Goal: Book appointment/travel/reservation

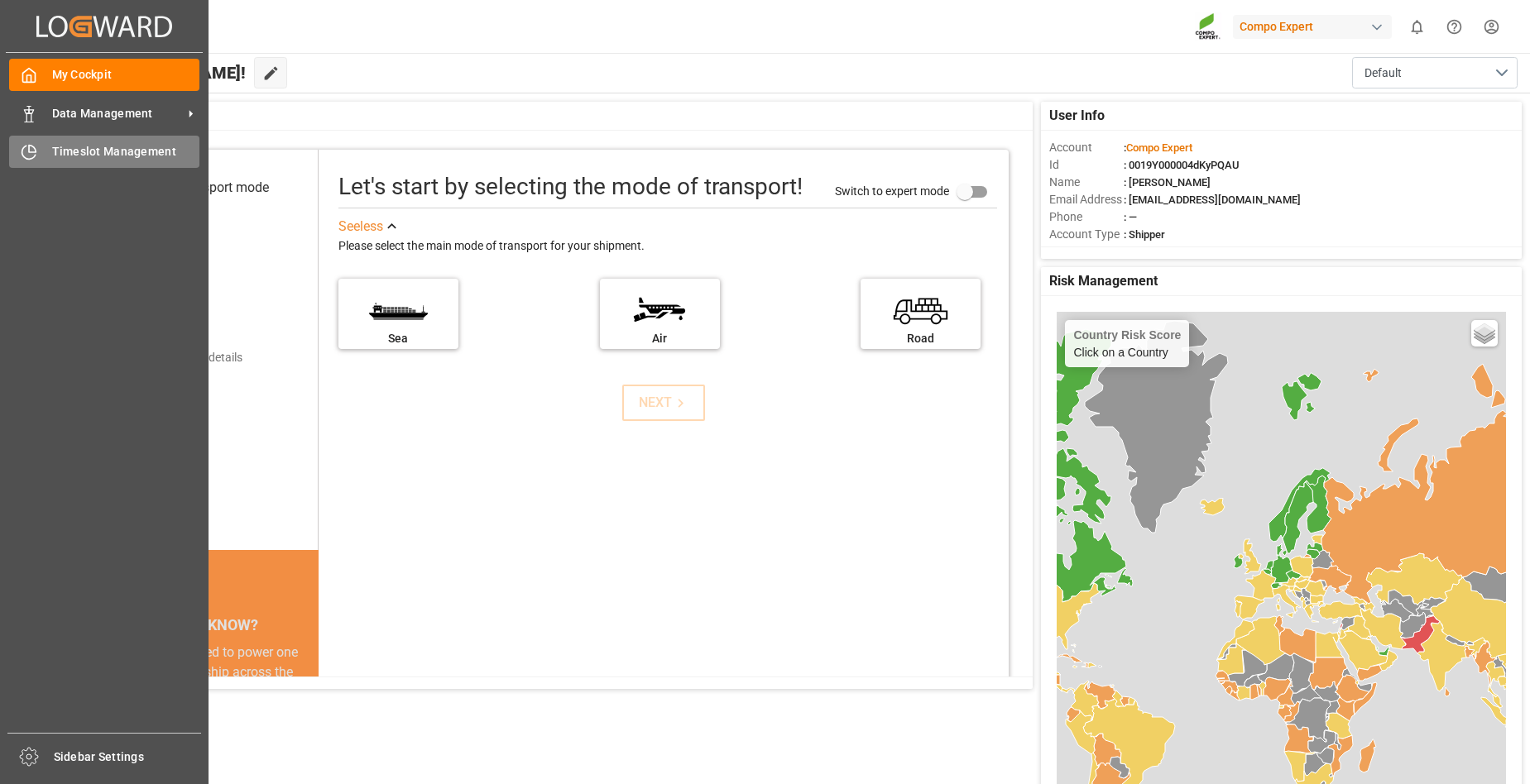
click at [112, 156] on span "Timeslot Management" at bounding box center [126, 151] width 148 height 17
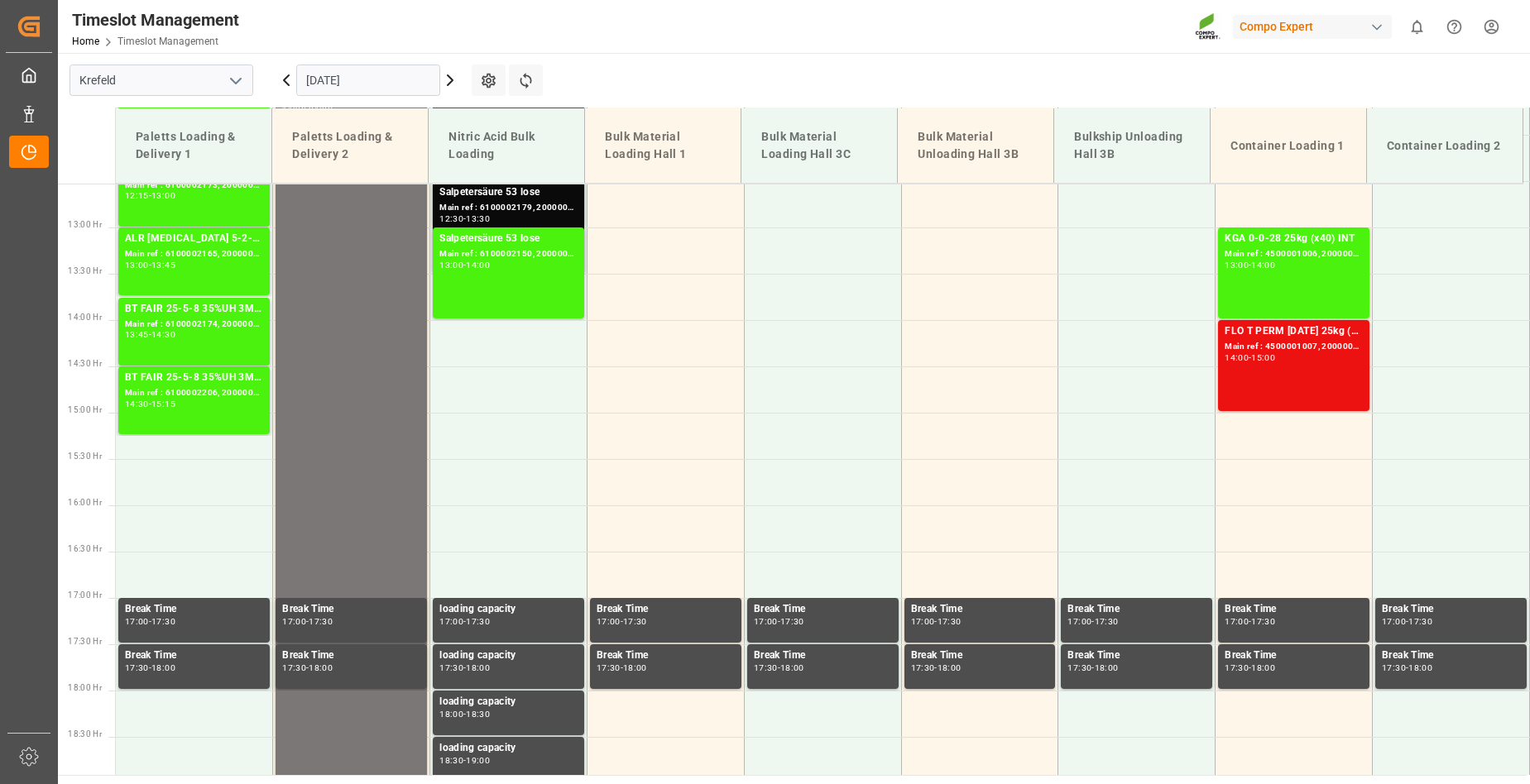
scroll to position [966, 0]
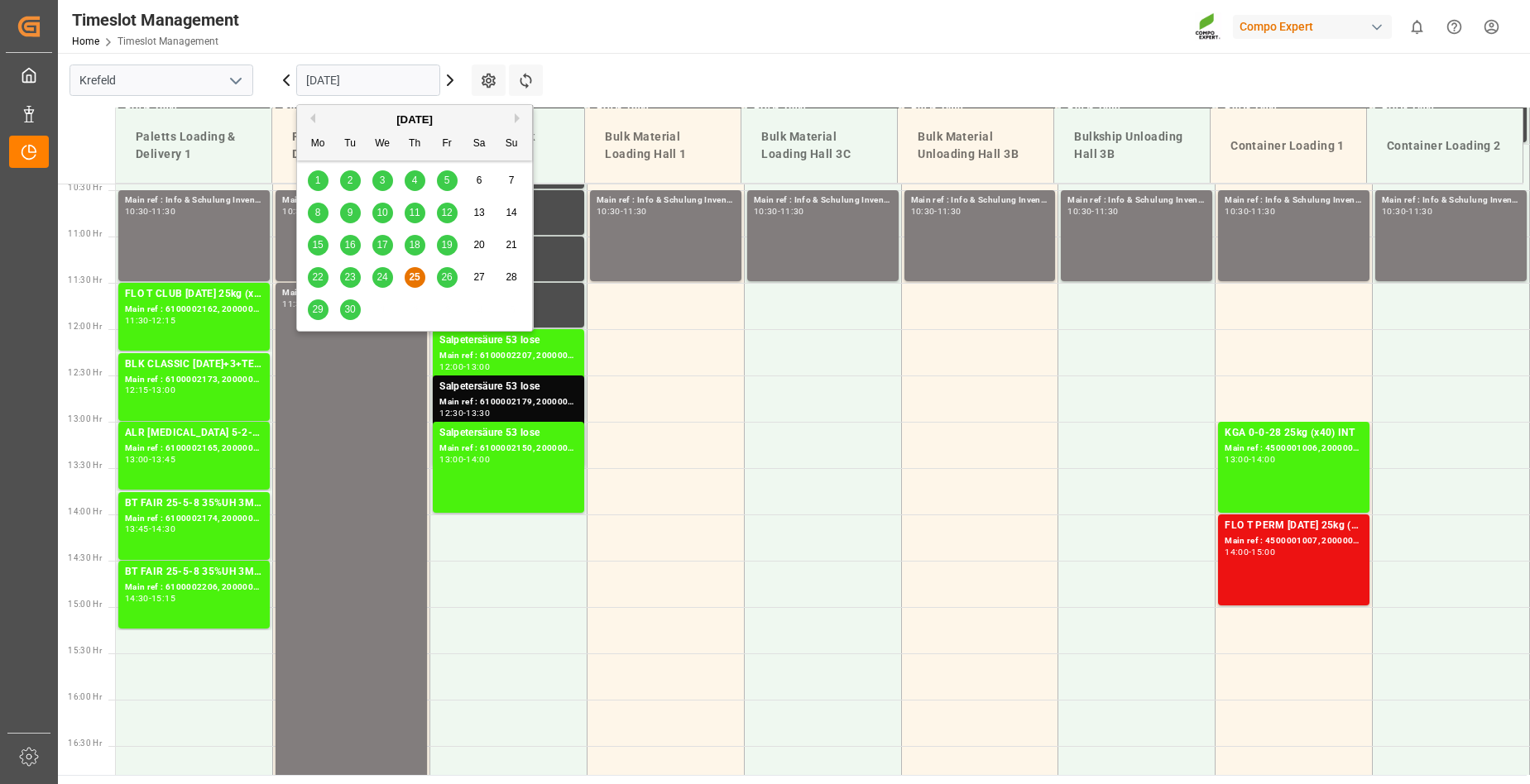
drag, startPoint x: 438, startPoint y: 73, endPoint x: 448, endPoint y: 75, distance: 9.4
click at [444, 74] on div "[DATE]" at bounding box center [368, 80] width 207 height 55
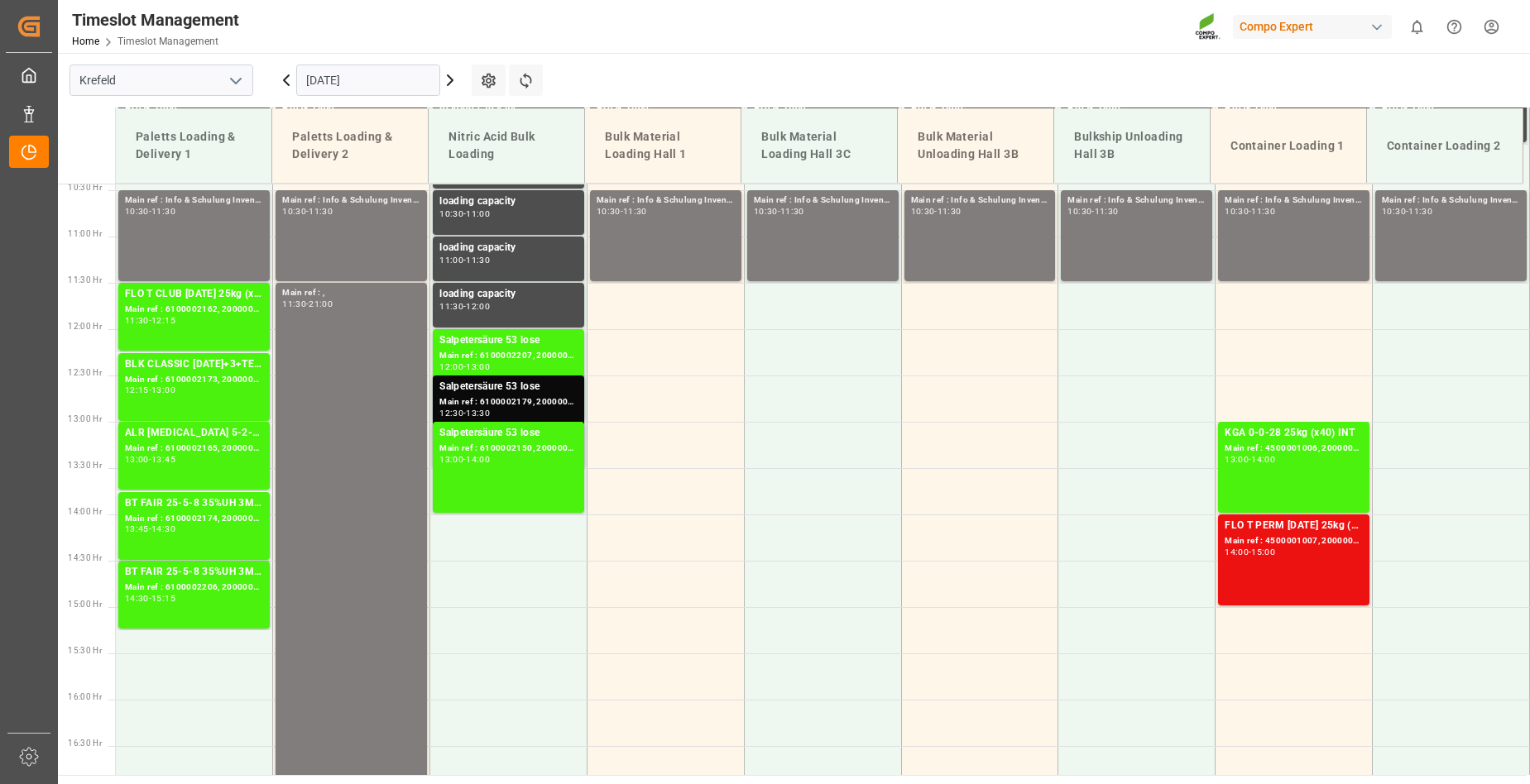
click at [448, 75] on icon at bounding box center [450, 80] width 5 height 10
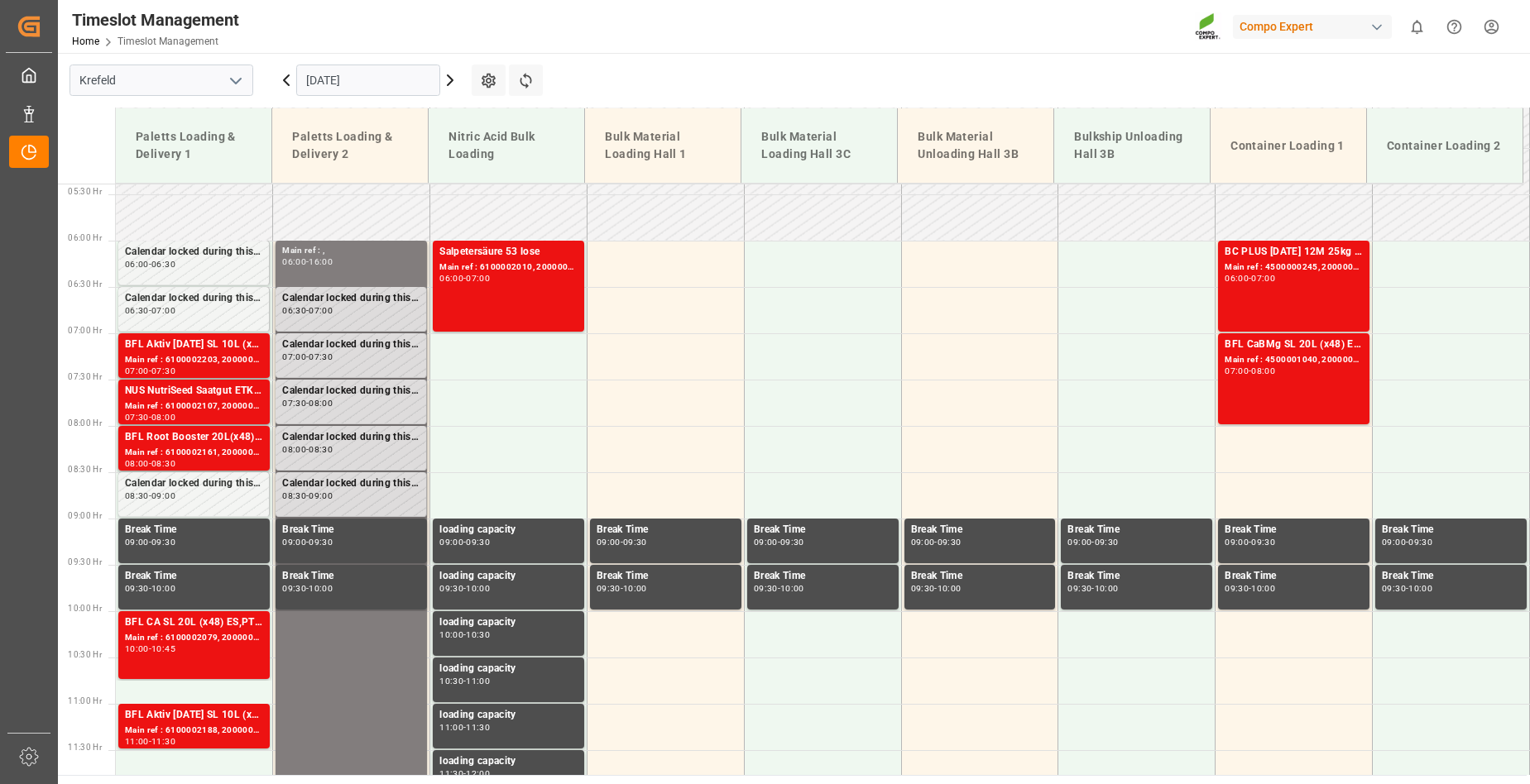
scroll to position [470, 0]
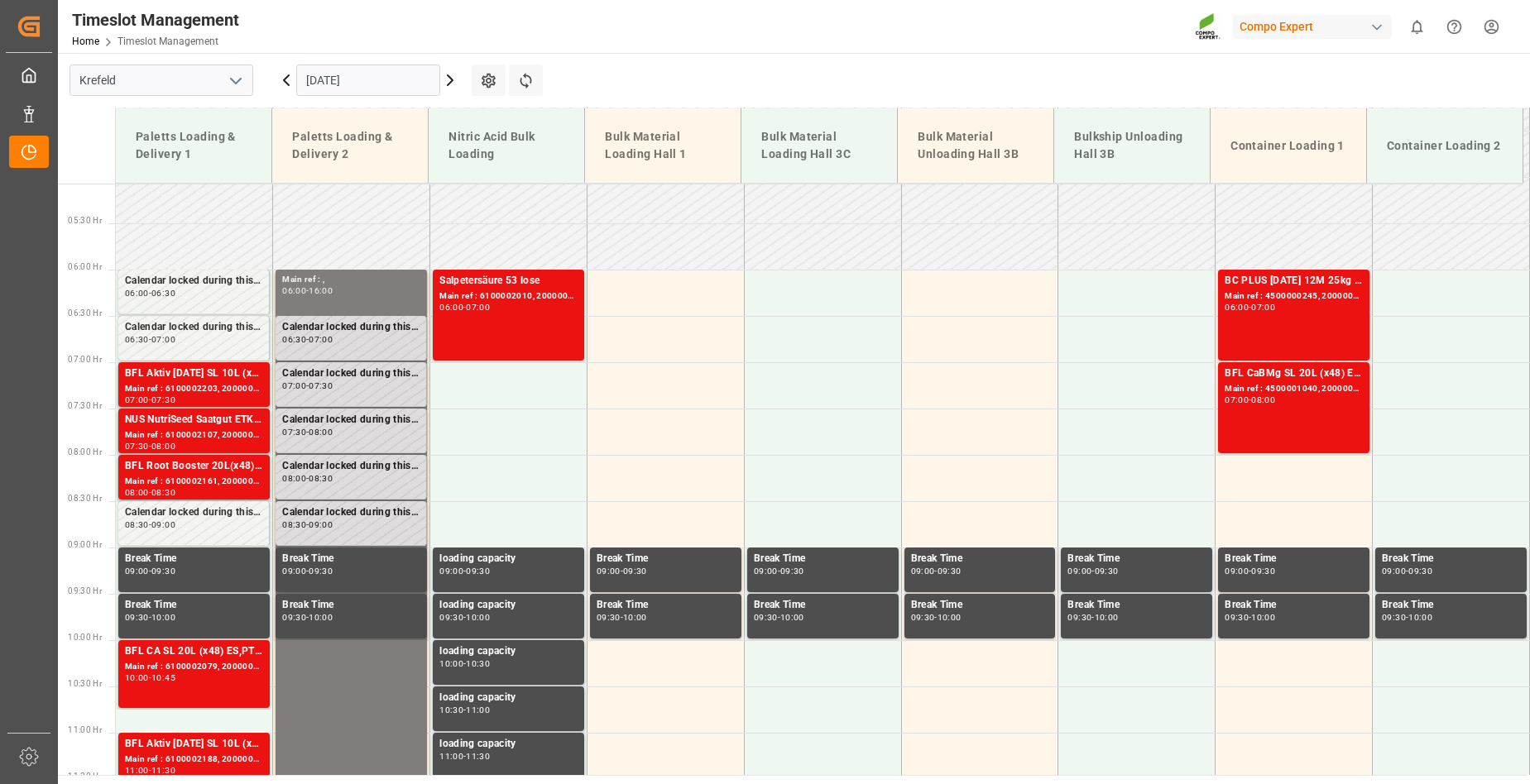
click at [381, 85] on input "[DATE]" at bounding box center [368, 80] width 144 height 31
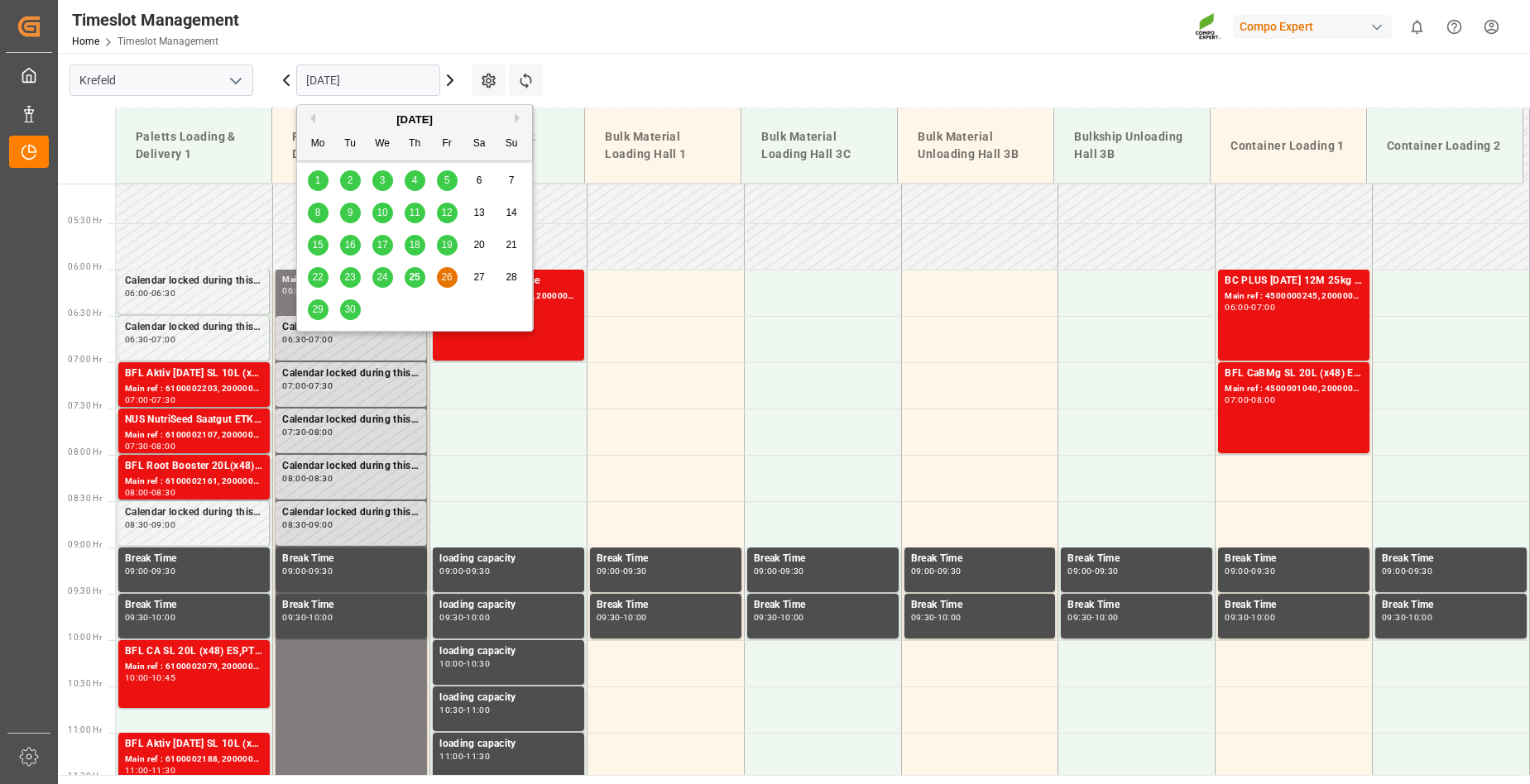
click at [314, 314] on span "29" at bounding box center [317, 310] width 11 height 12
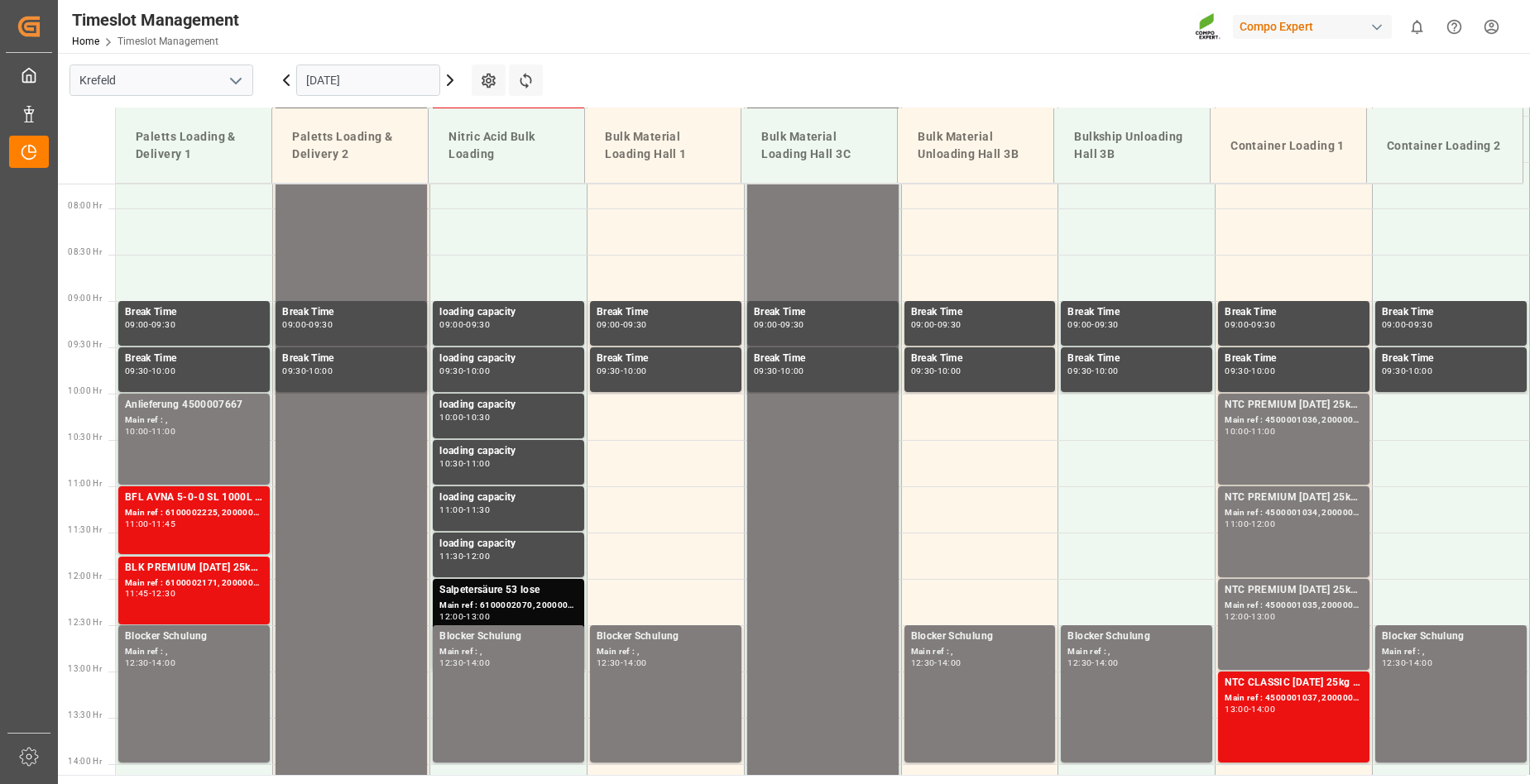
scroll to position [634, 0]
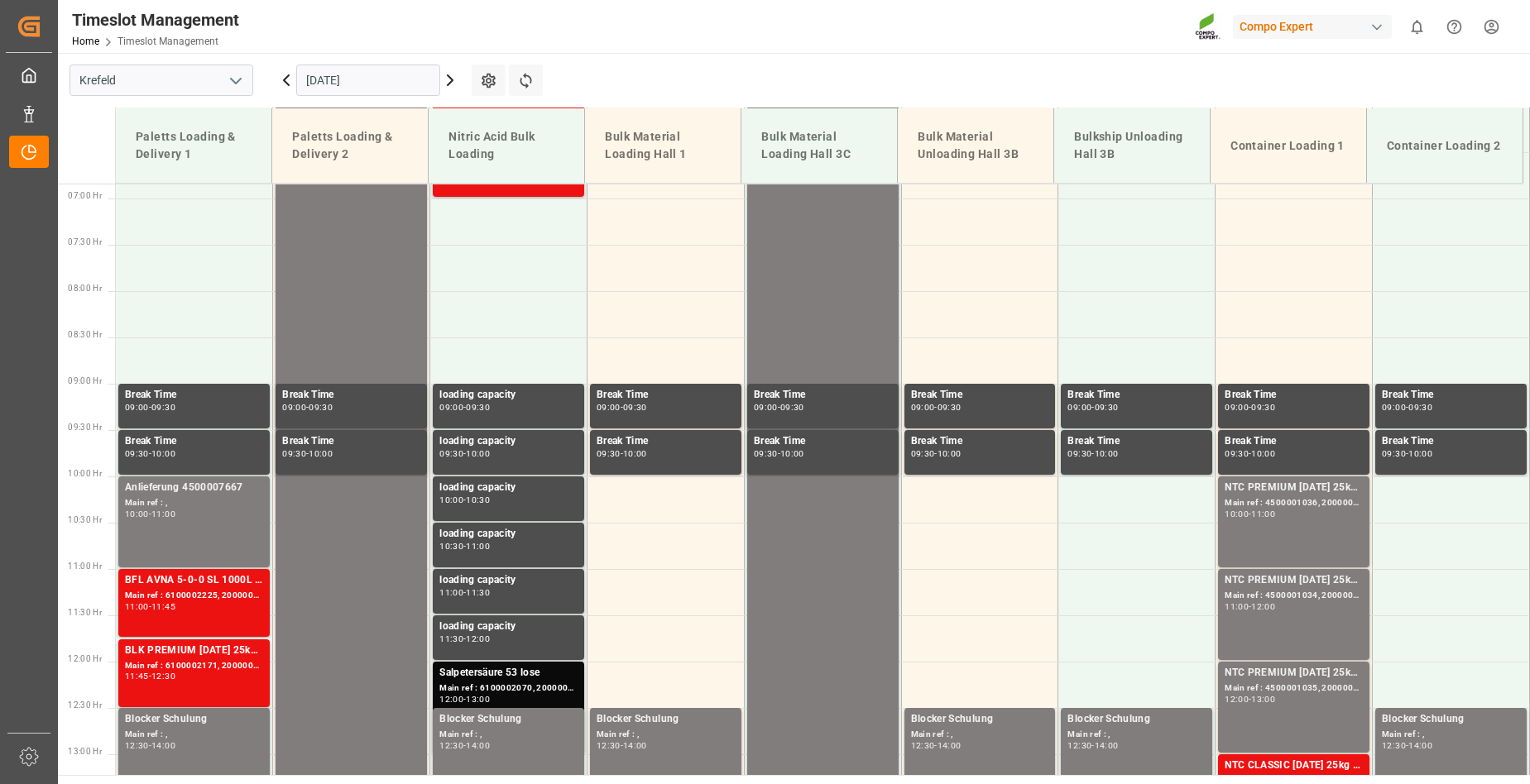
click at [453, 80] on icon at bounding box center [450, 80] width 5 height 10
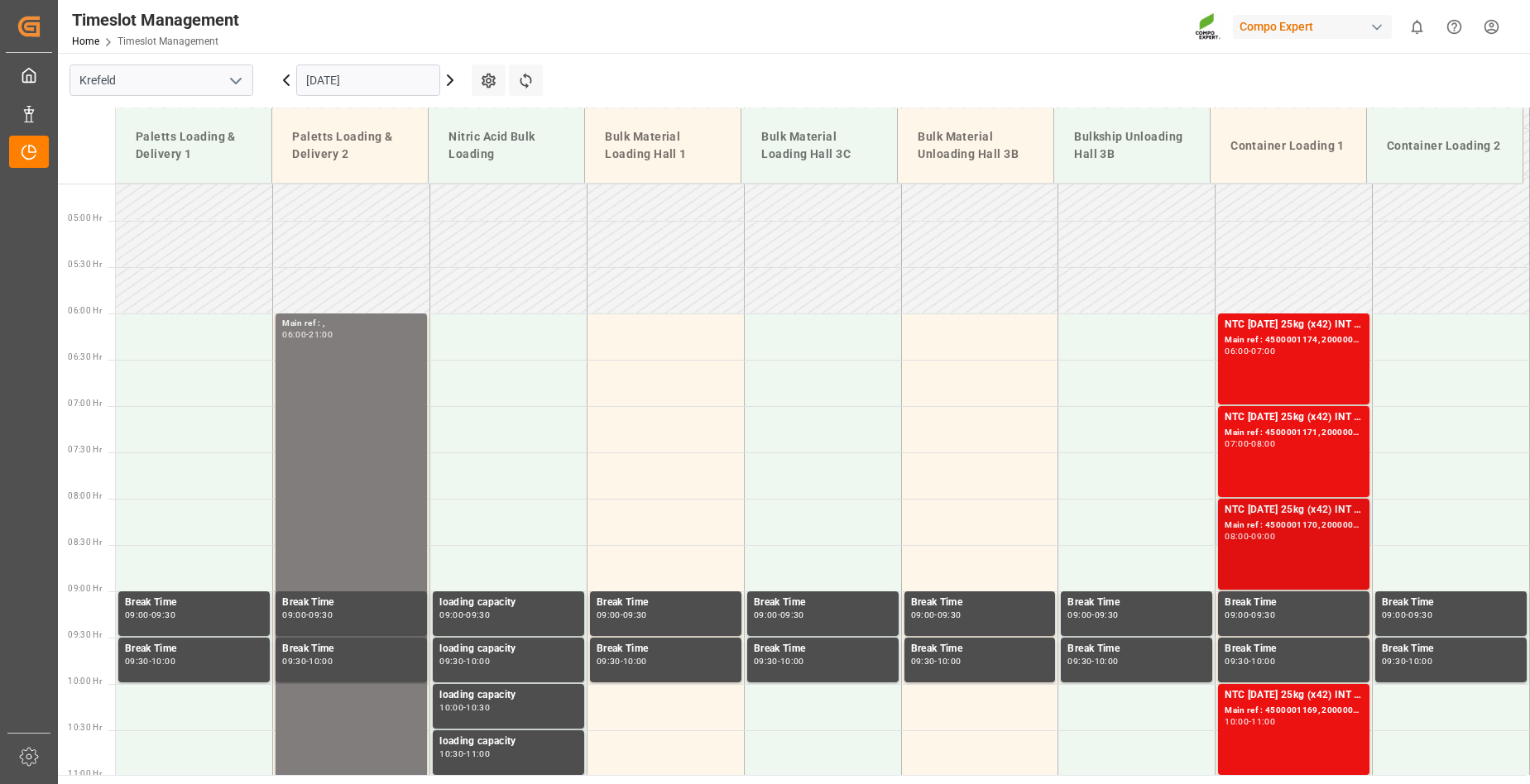
scroll to position [304, 0]
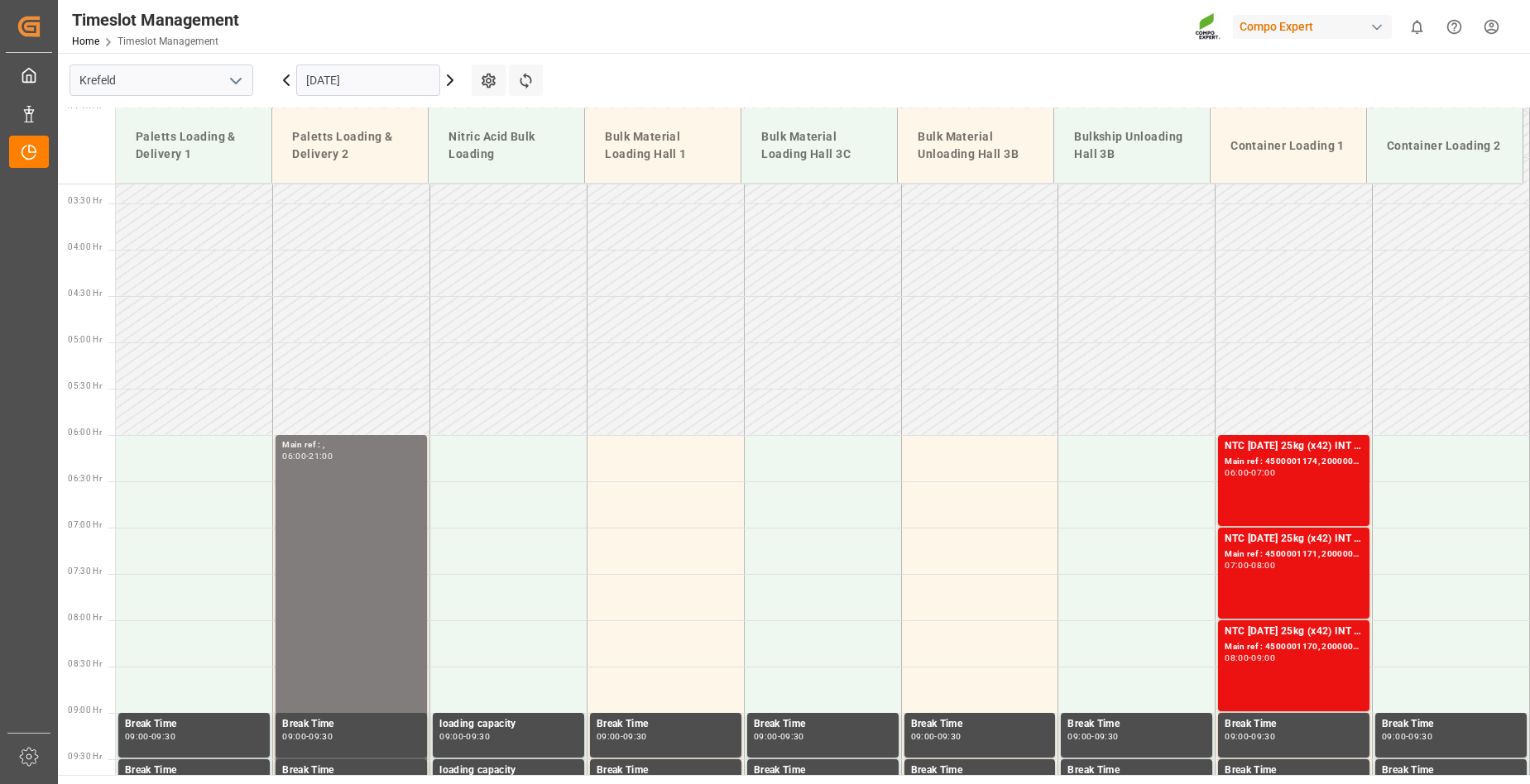
click at [290, 79] on icon at bounding box center [286, 80] width 20 height 20
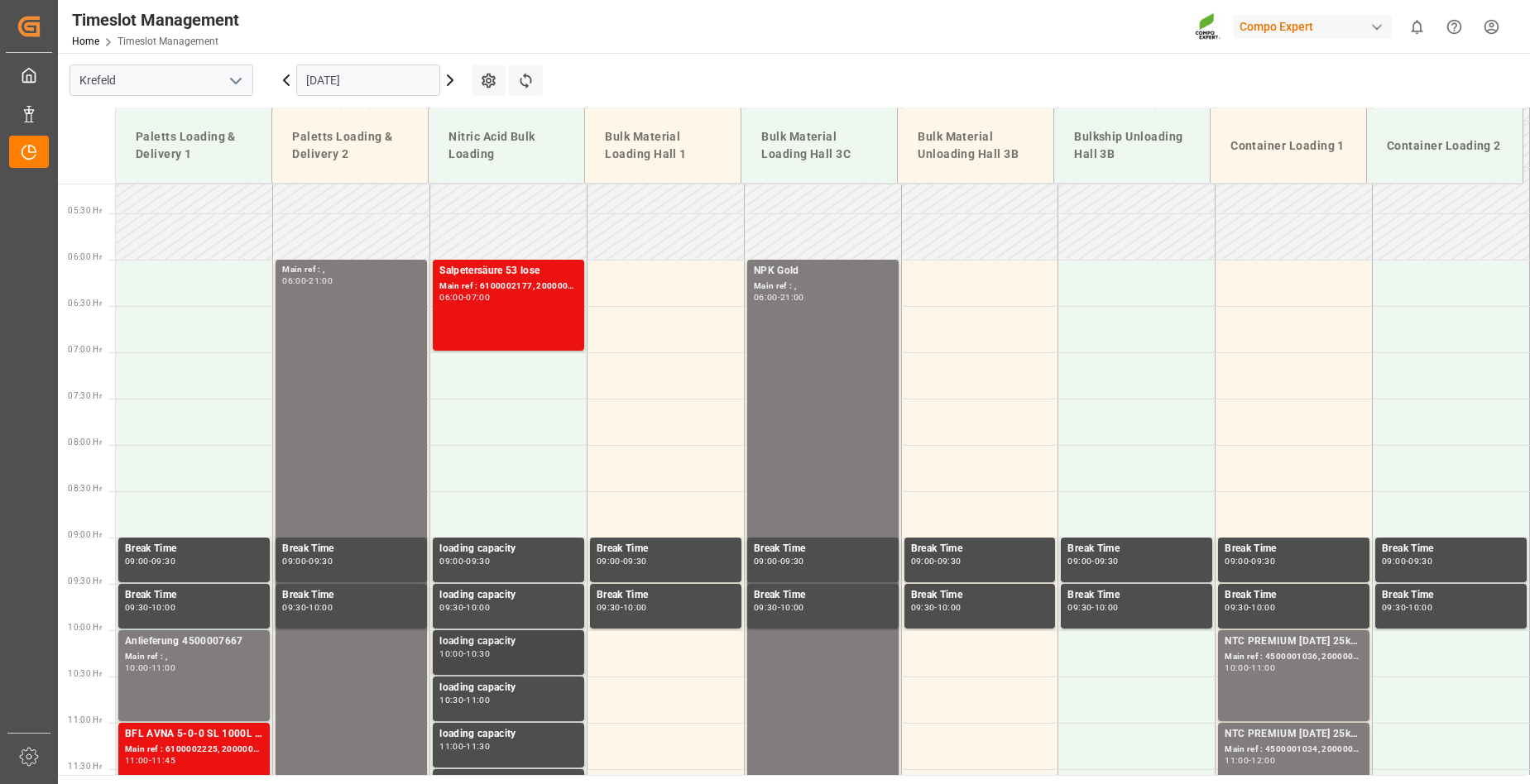
scroll to position [470, 0]
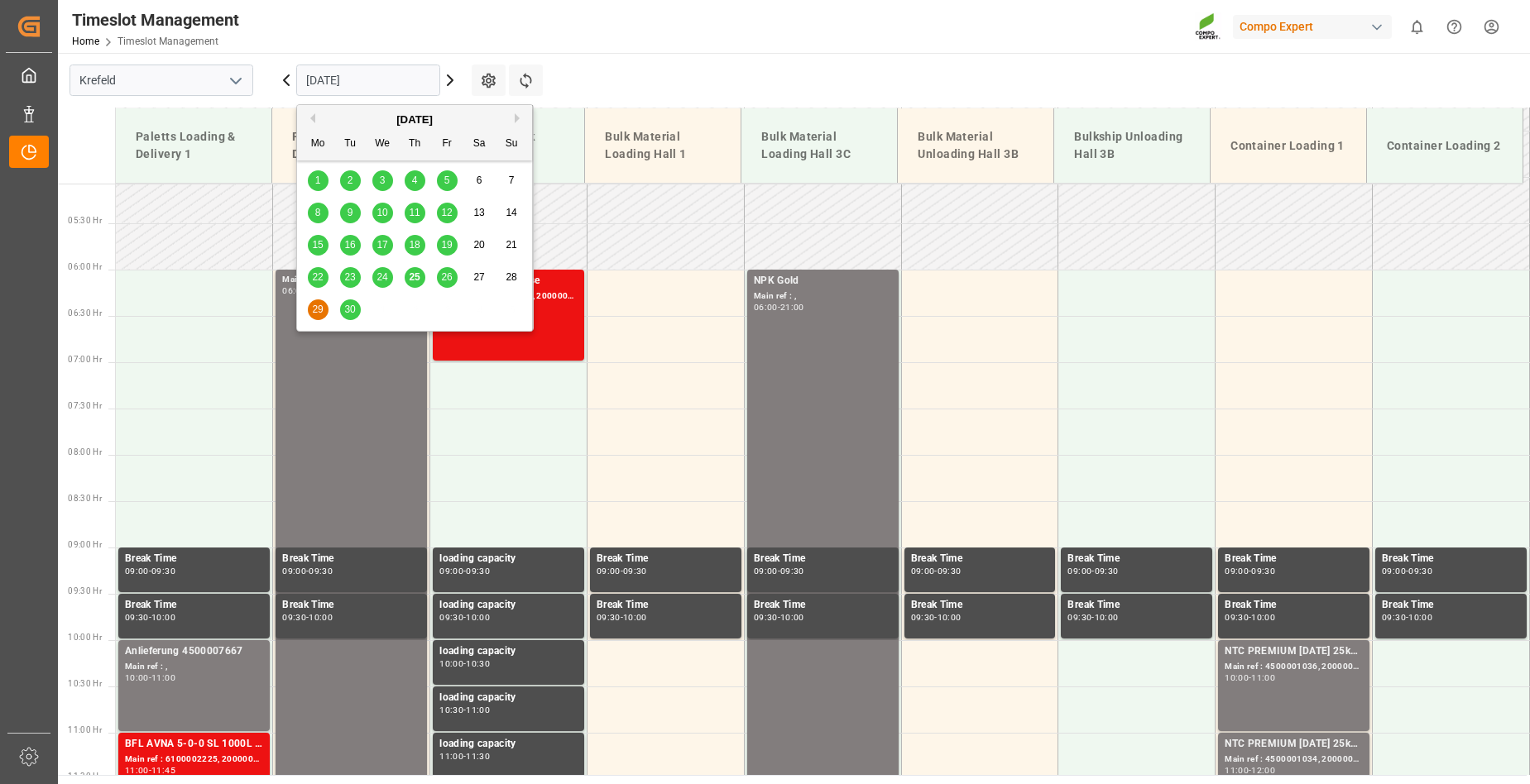
click at [408, 73] on input "[DATE]" at bounding box center [368, 80] width 144 height 31
click at [444, 279] on span "26" at bounding box center [446, 277] width 11 height 12
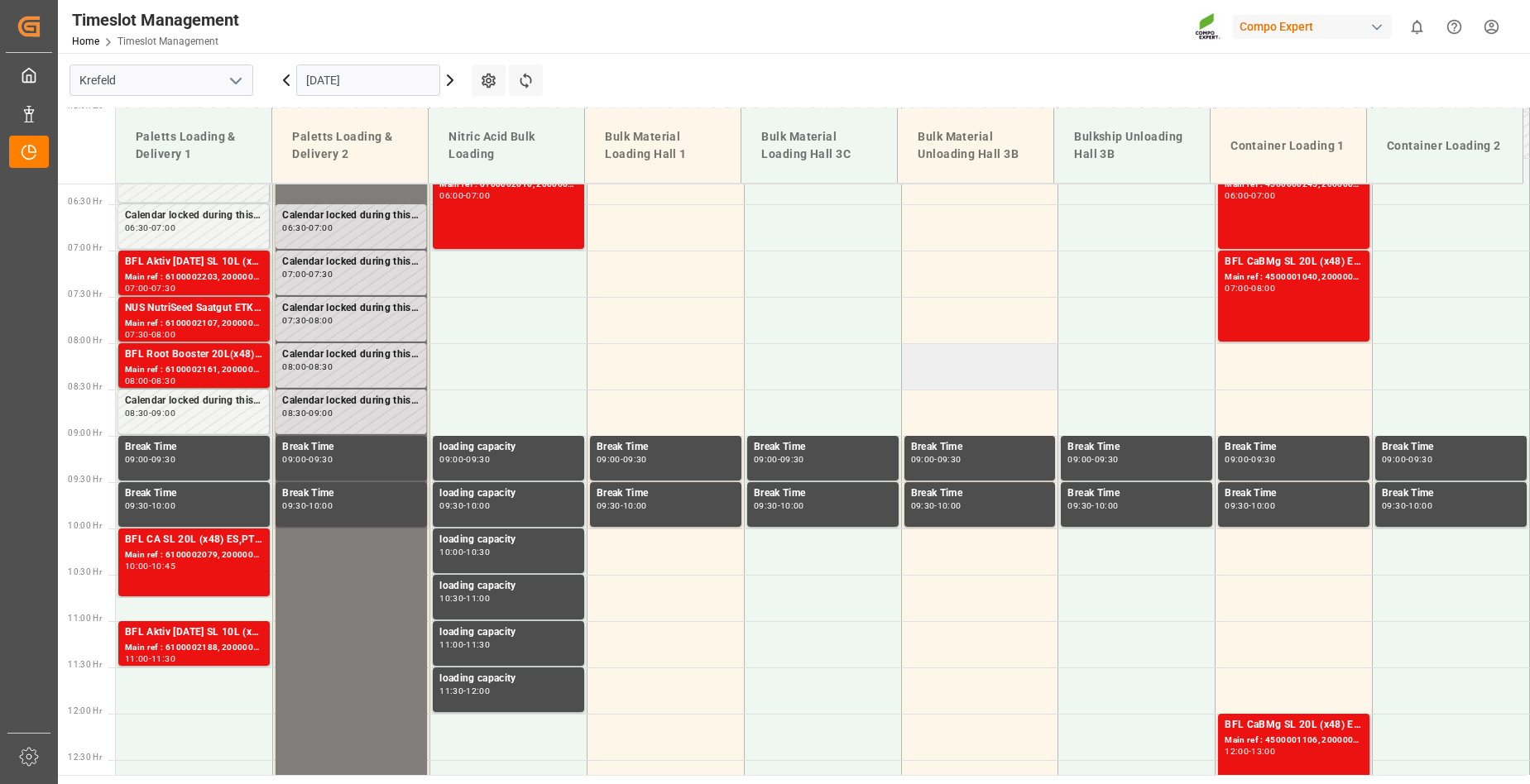
scroll to position [635, 0]
